Goal: Information Seeking & Learning: Check status

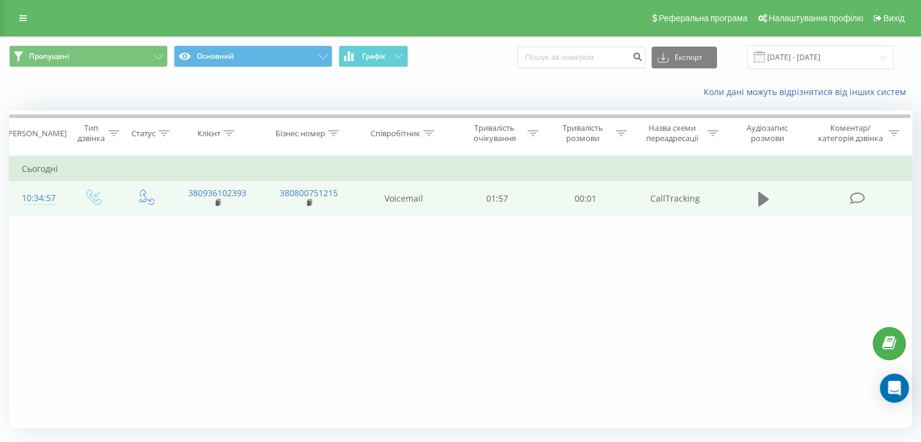
click at [760, 200] on icon at bounding box center [763, 199] width 11 height 15
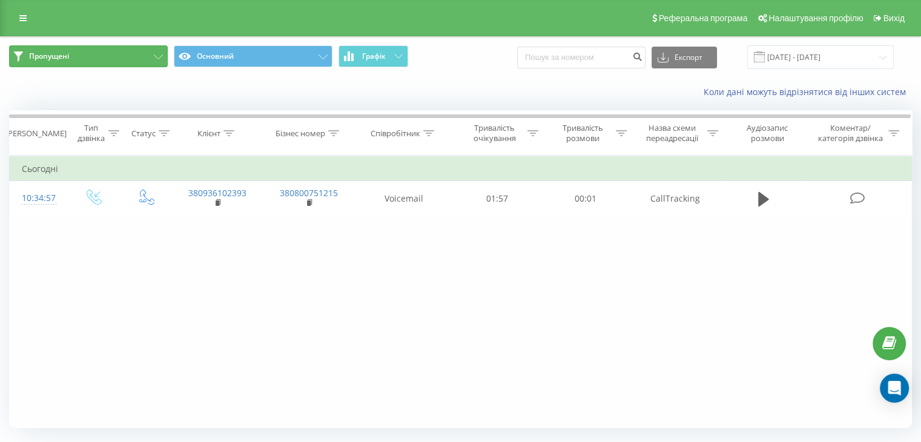
click at [119, 56] on button "Пропущені" at bounding box center [88, 56] width 159 height 22
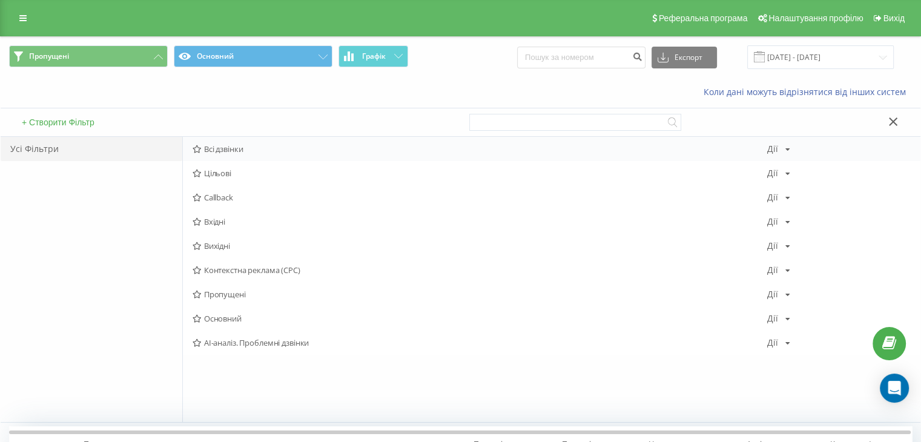
click at [231, 148] on span "Всі дзвінки" at bounding box center [480, 149] width 575 height 8
